Goal: Transaction & Acquisition: Purchase product/service

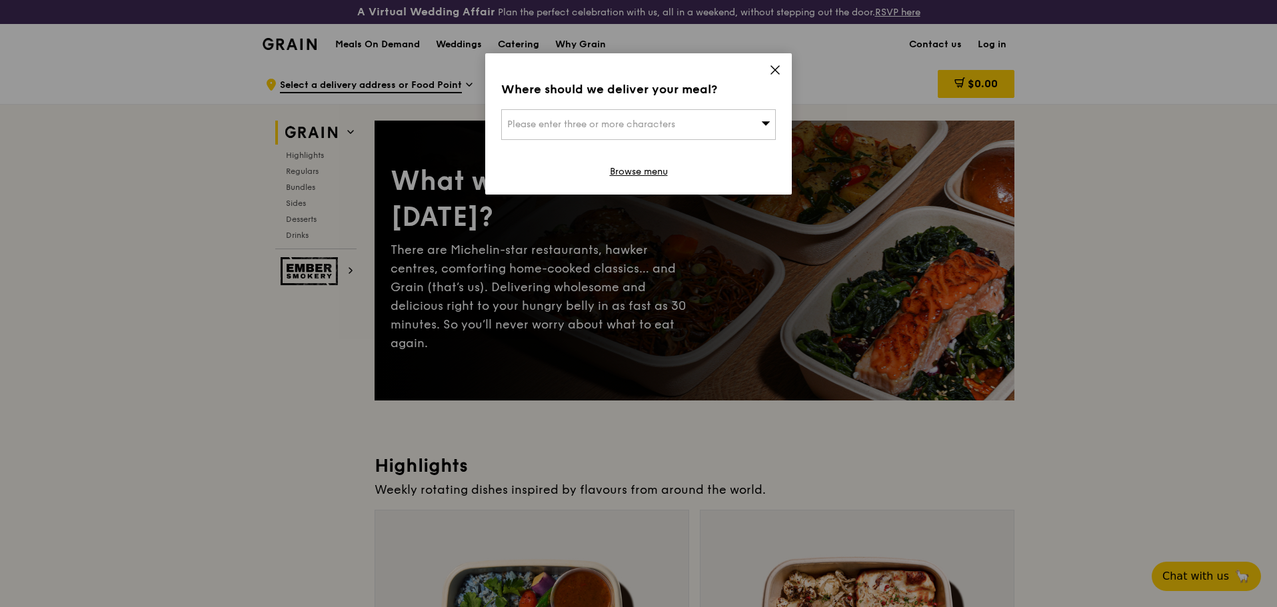
click at [775, 69] on icon at bounding box center [775, 70] width 12 height 12
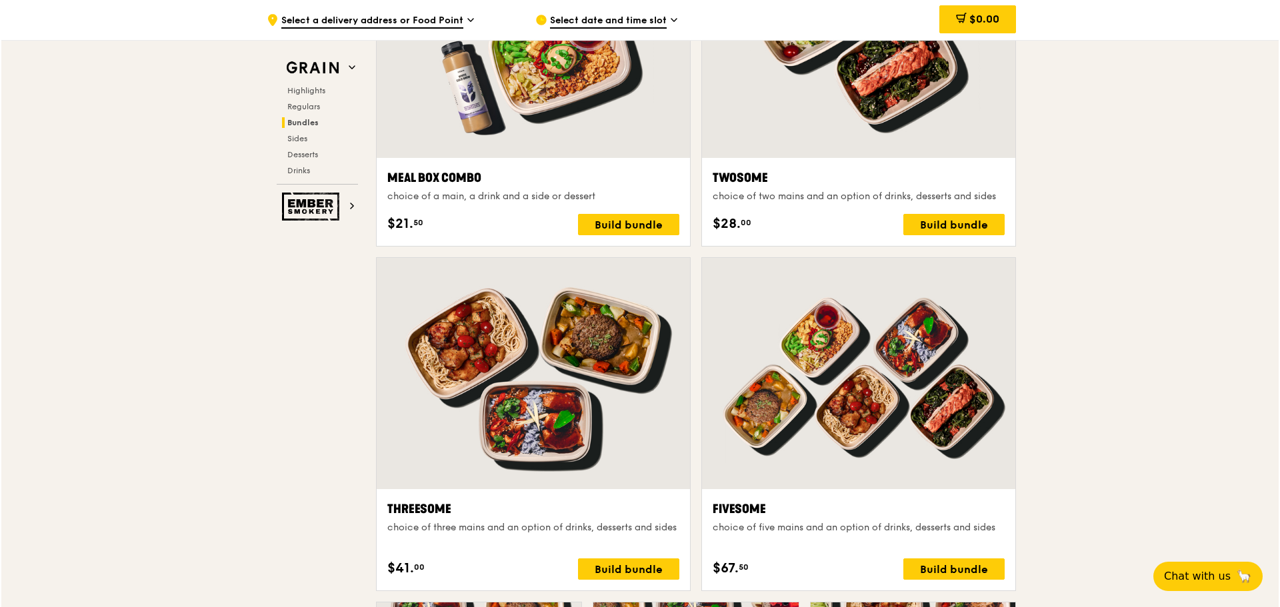
scroll to position [2134, 0]
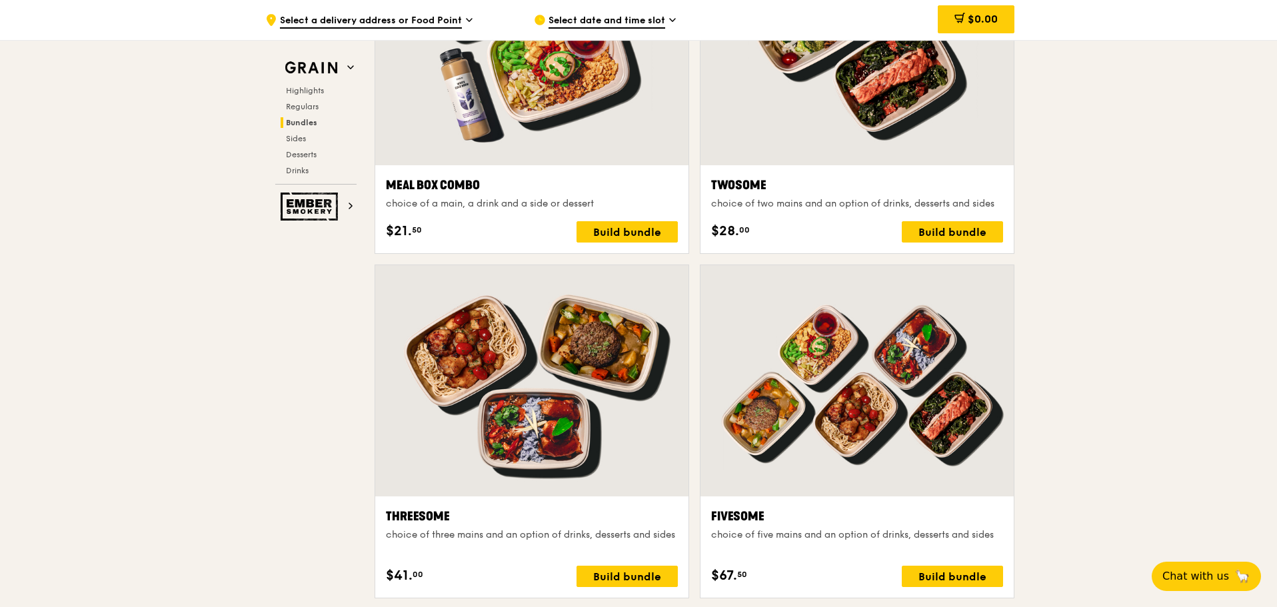
click at [889, 341] on div at bounding box center [857, 380] width 313 height 231
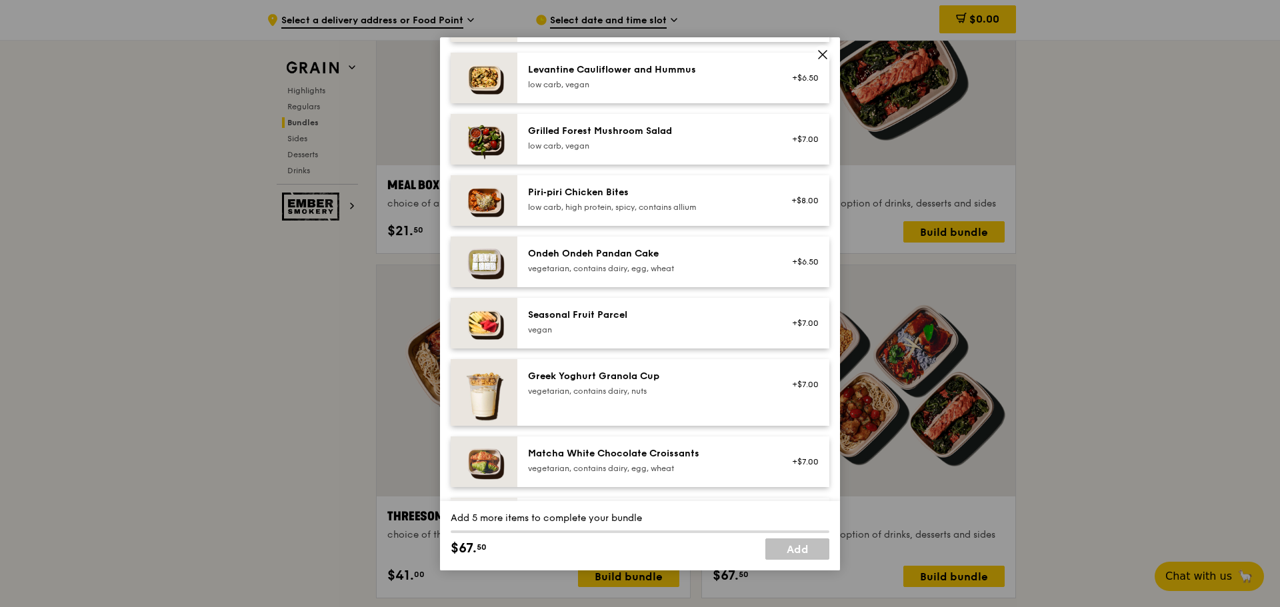
scroll to position [867, 0]
click at [829, 55] on span at bounding box center [822, 54] width 19 height 19
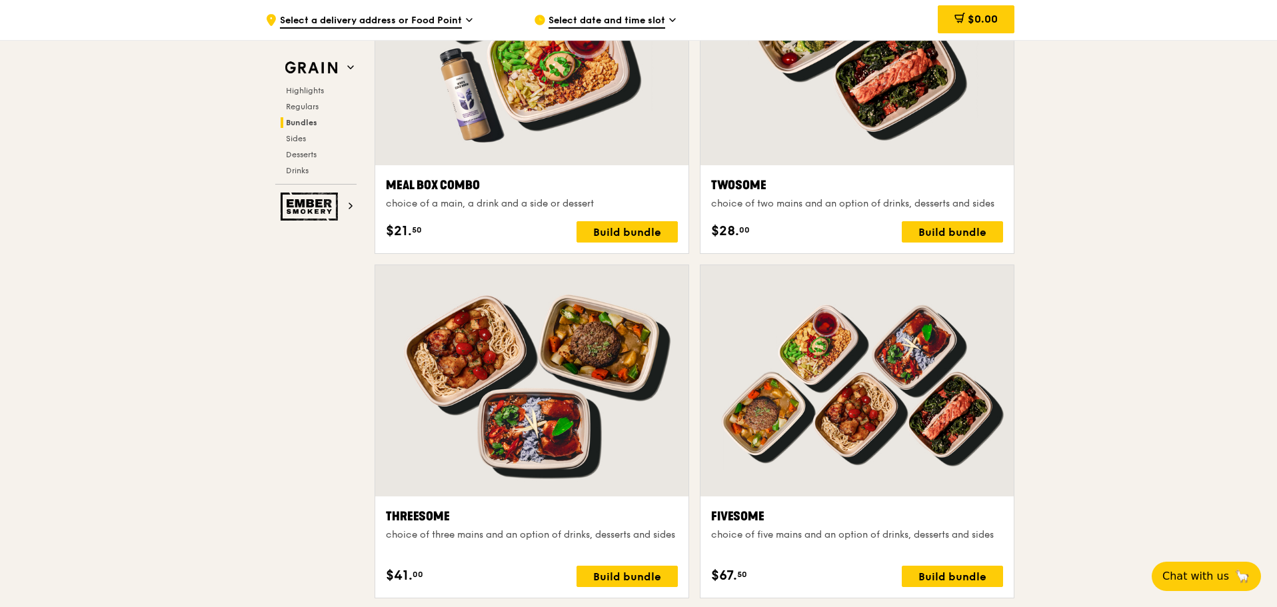
click at [842, 428] on div at bounding box center [857, 380] width 313 height 231
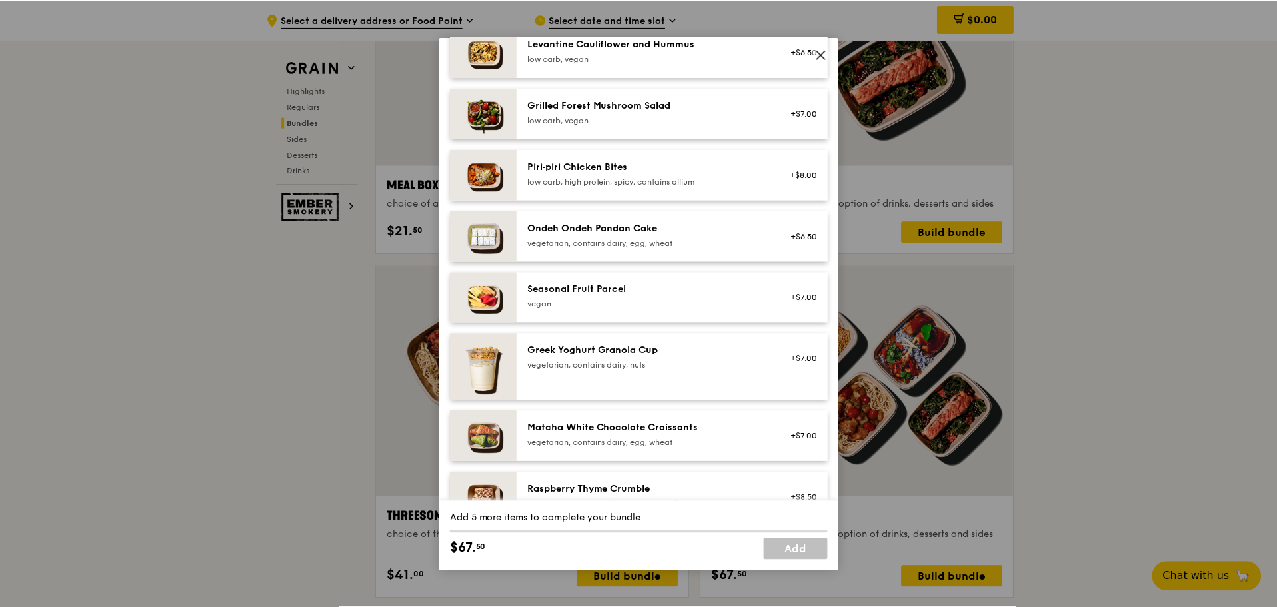
scroll to position [933, 0]
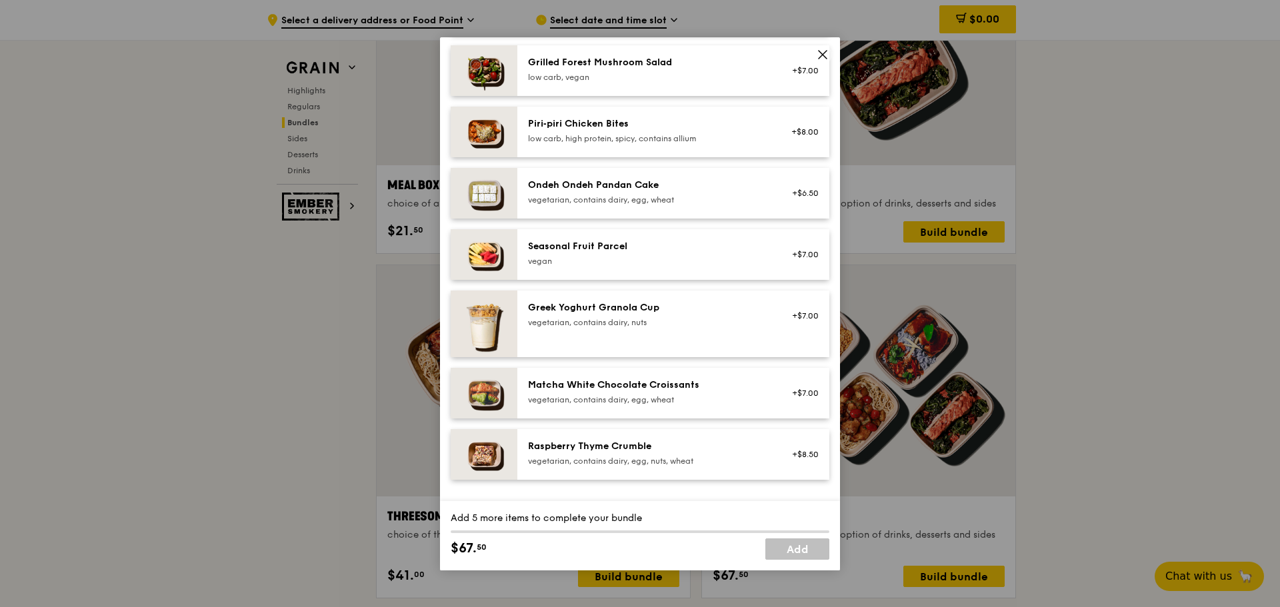
click at [823, 51] on icon at bounding box center [823, 55] width 12 height 12
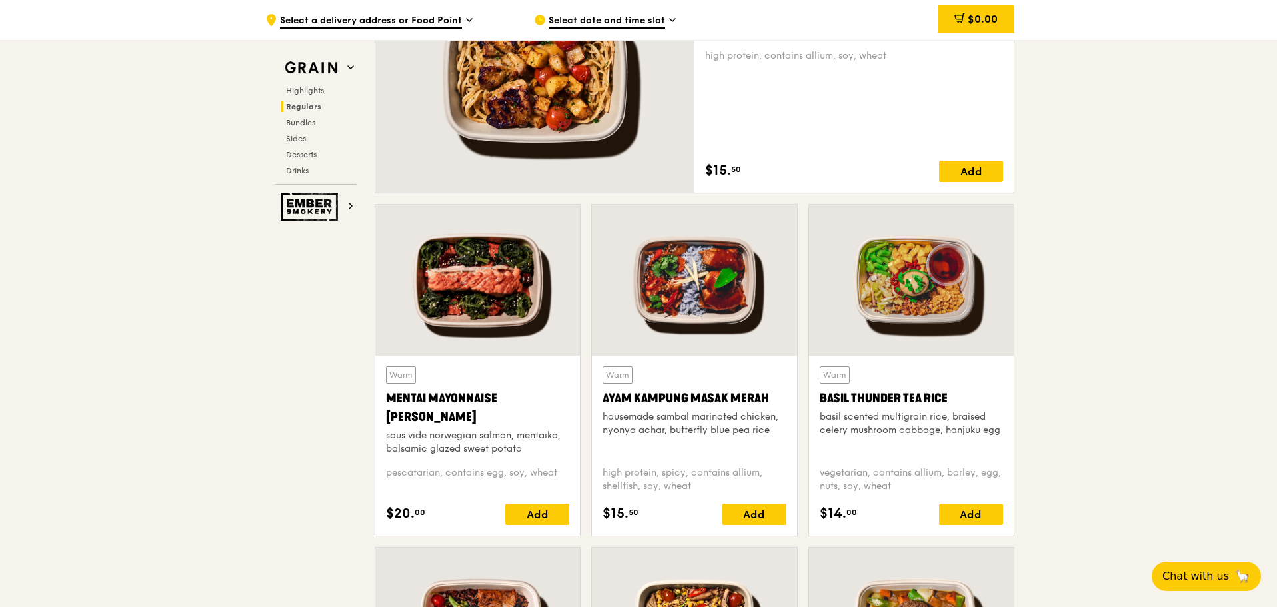
scroll to position [800, 0]
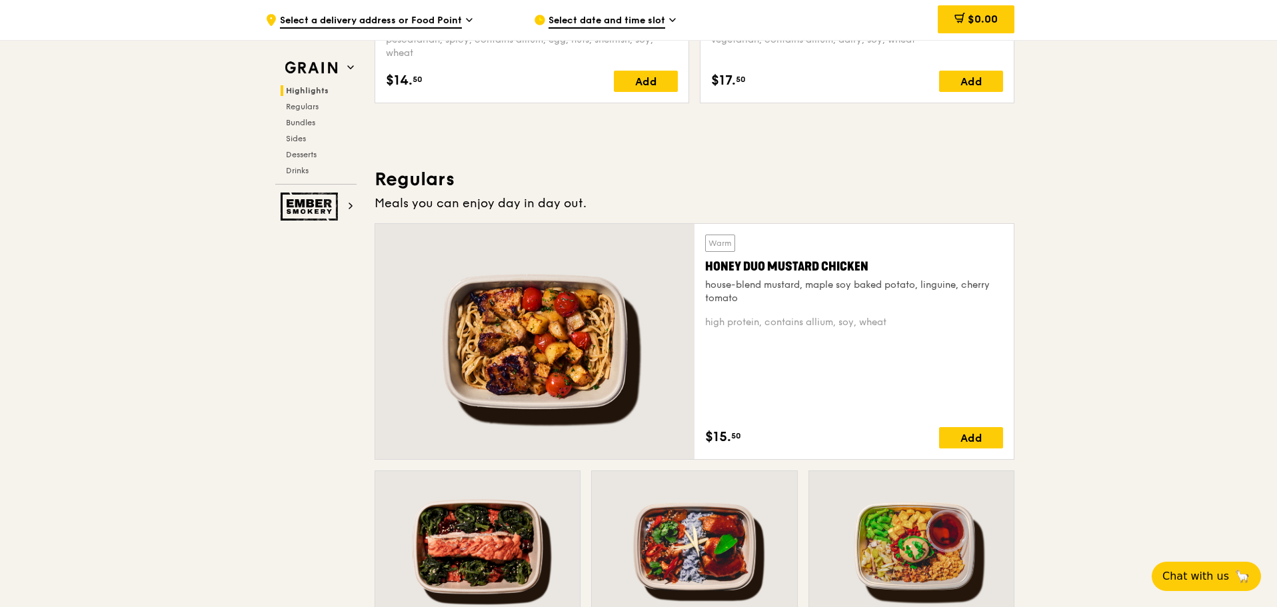
click at [679, 434] on div at bounding box center [534, 341] width 319 height 235
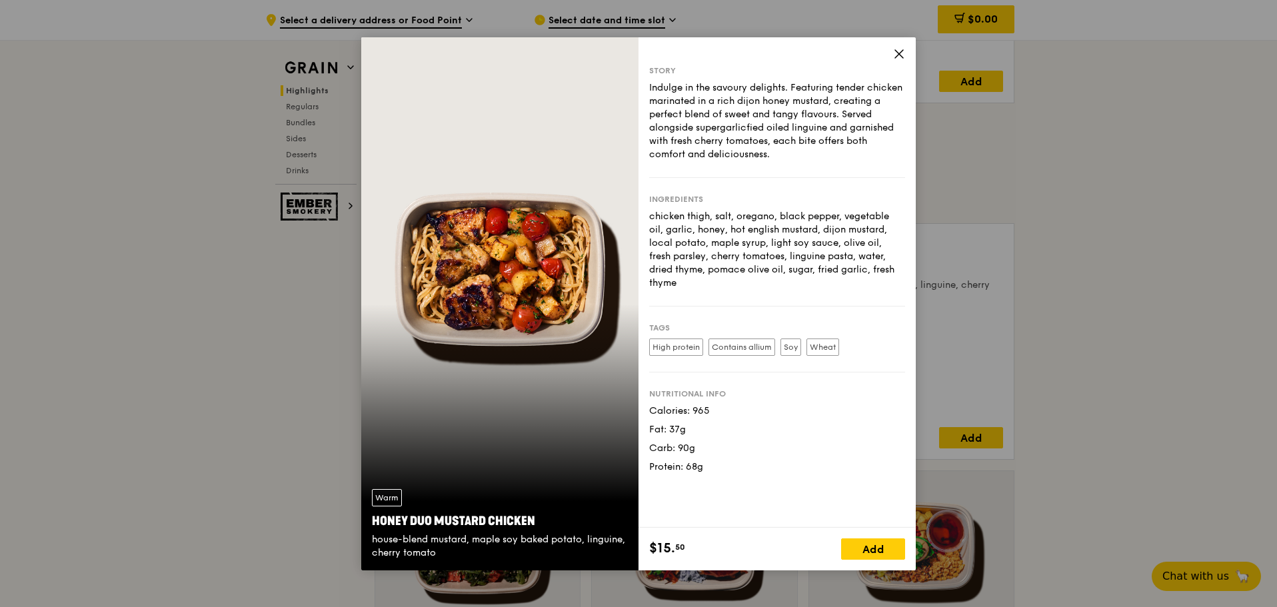
click at [896, 52] on icon at bounding box center [899, 54] width 12 height 12
